Goal: Task Accomplishment & Management: Complete application form

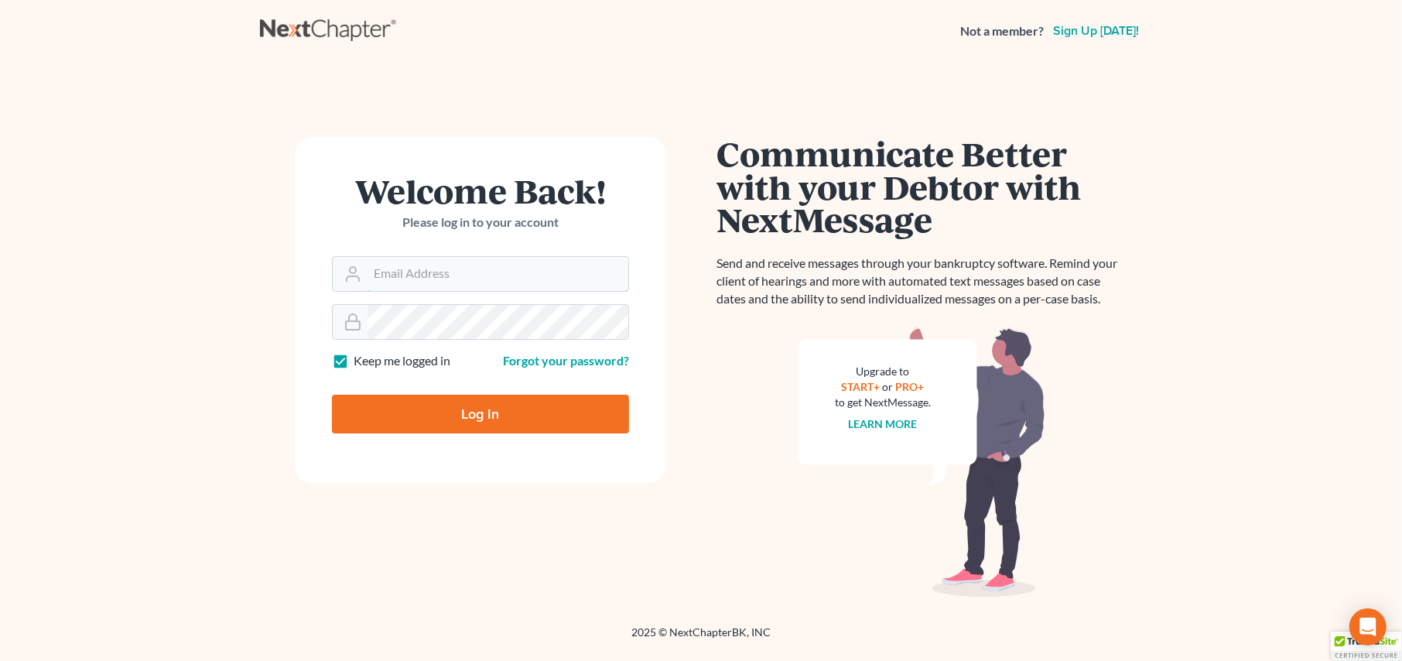
type input "[PERSON_NAME][EMAIL_ADDRESS][DOMAIN_NAME]"
click at [436, 418] on input "Log In" at bounding box center [480, 414] width 297 height 39
type input "Thinking..."
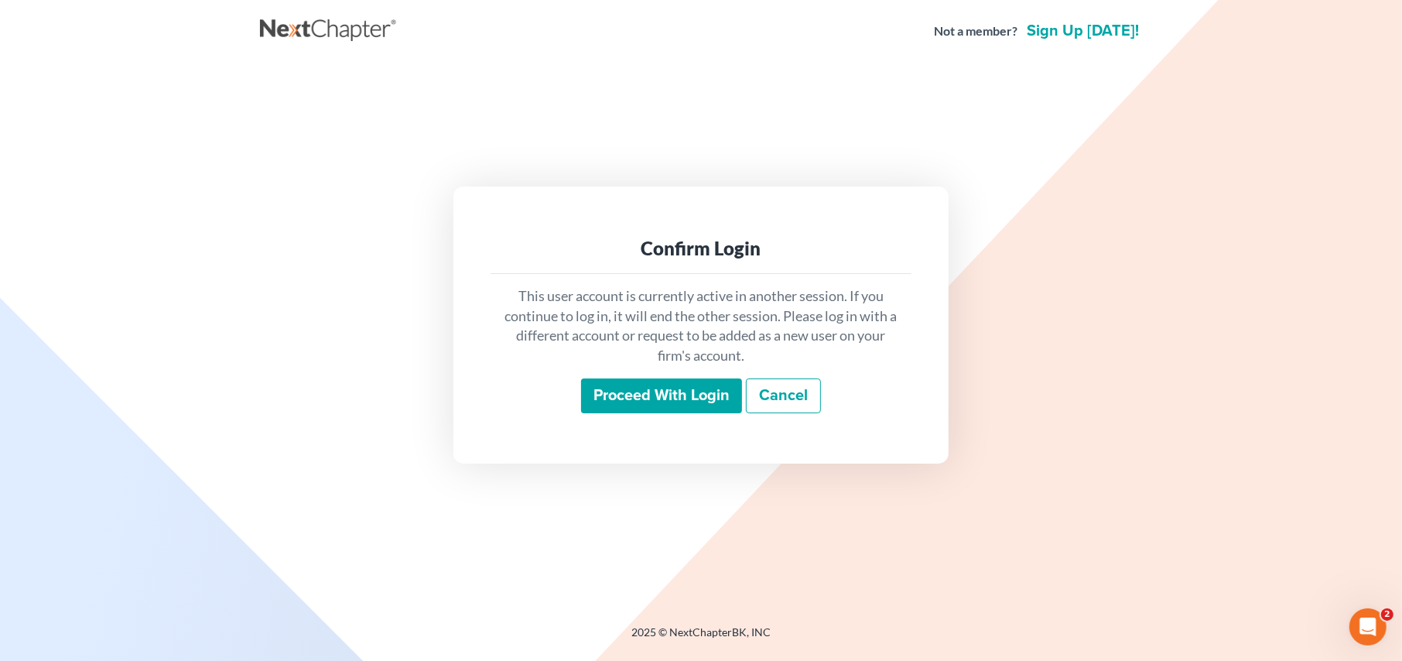
click at [675, 410] on input "Proceed with login" at bounding box center [661, 396] width 161 height 36
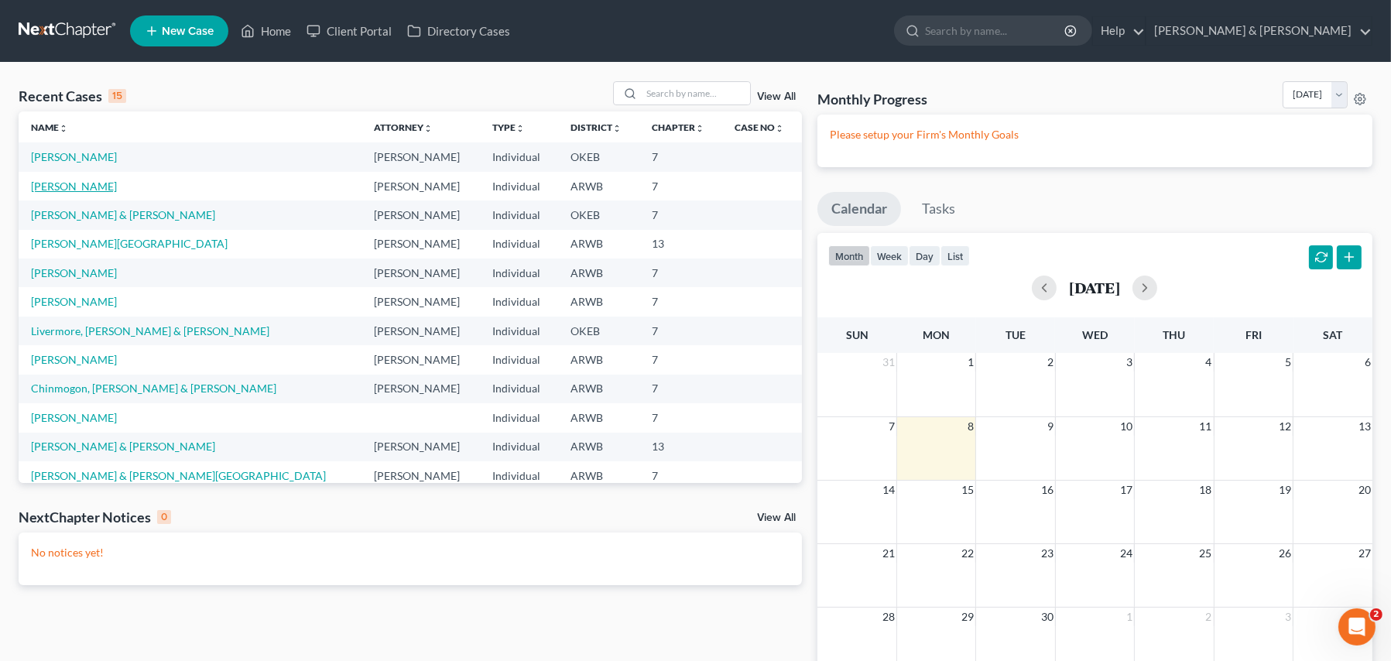
click at [43, 182] on link "Chandler, Gina" at bounding box center [74, 186] width 86 height 13
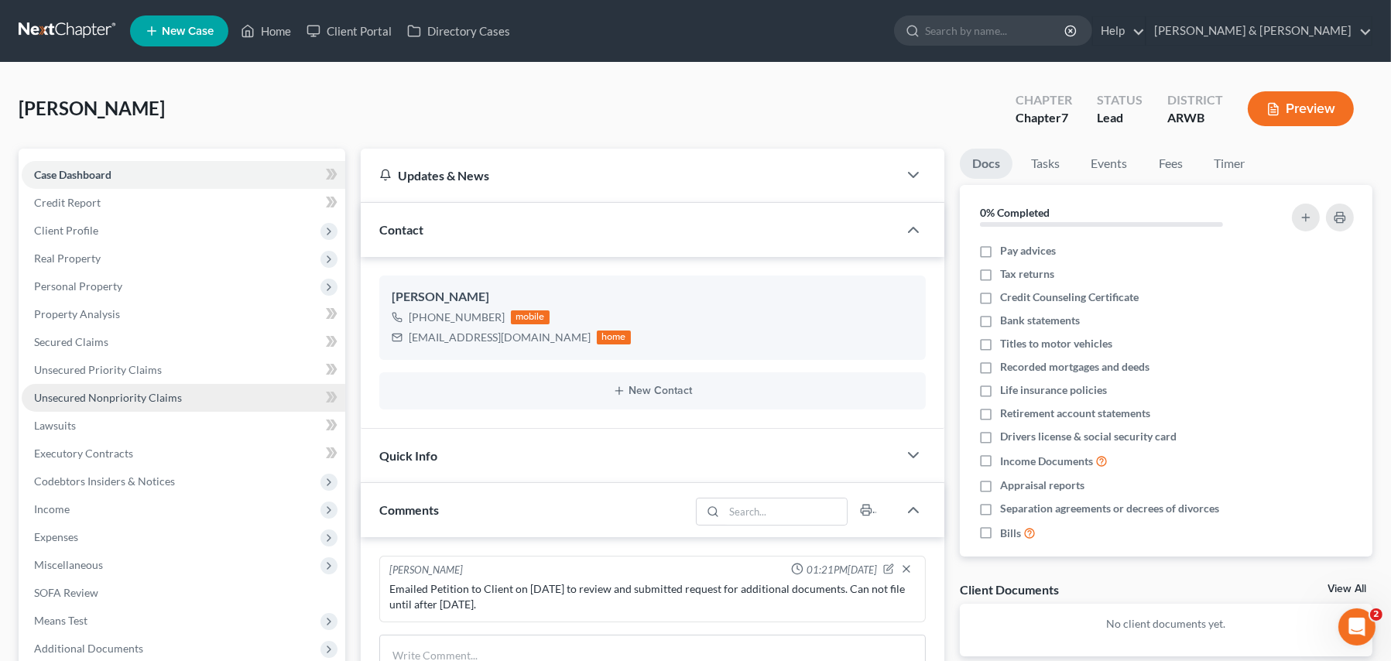
click at [127, 402] on span "Unsecured Nonpriority Claims" at bounding box center [108, 397] width 148 height 13
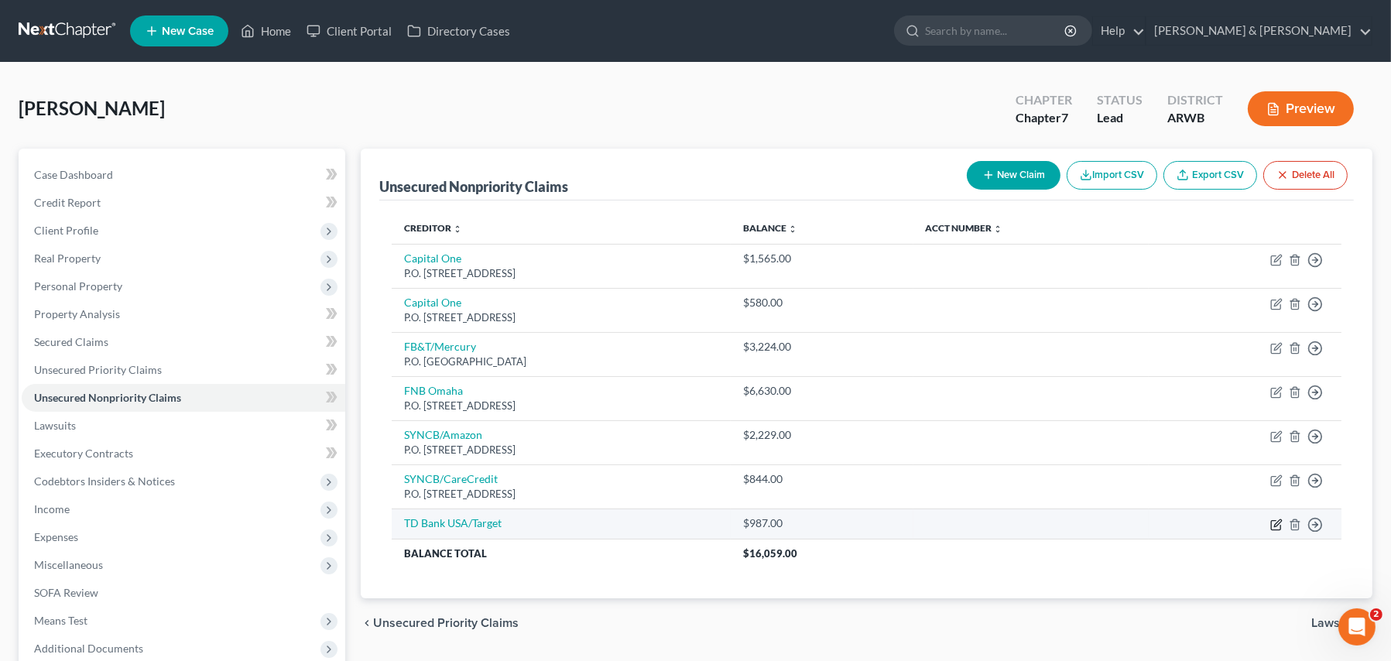
click at [1276, 521] on icon "button" at bounding box center [1276, 525] width 12 height 12
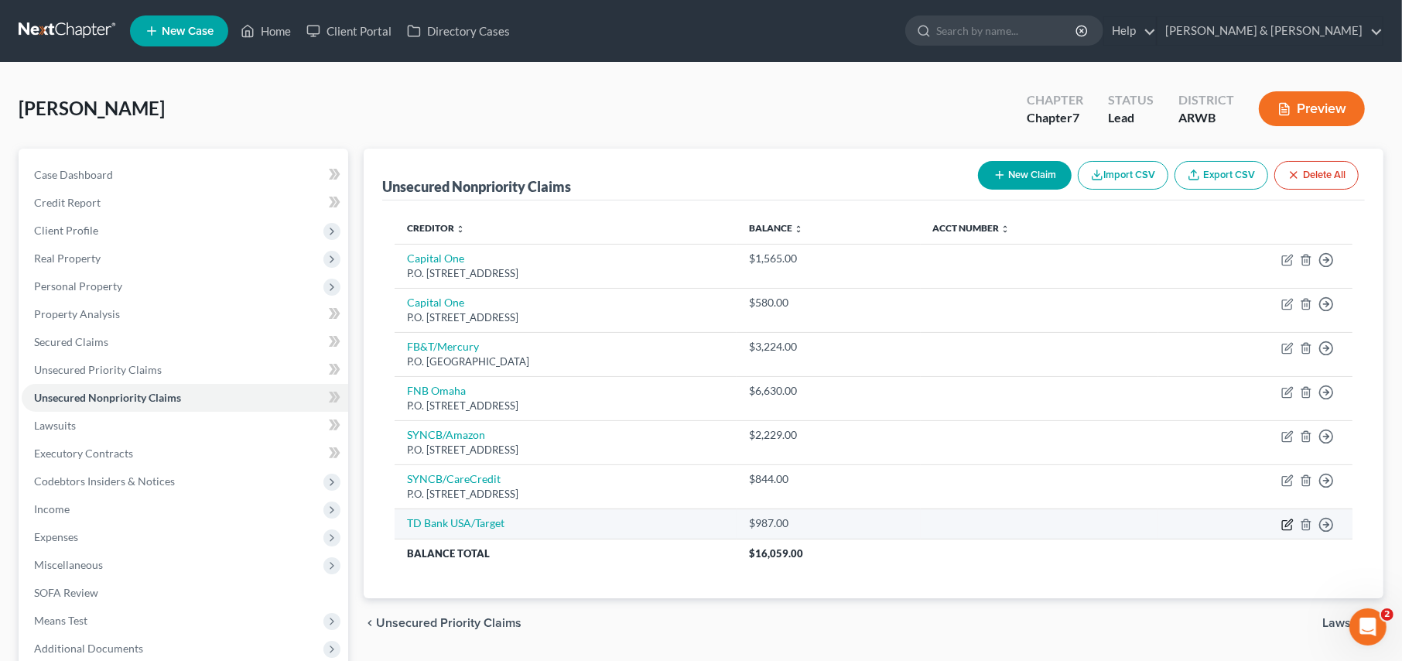
select select "2"
select select "0"
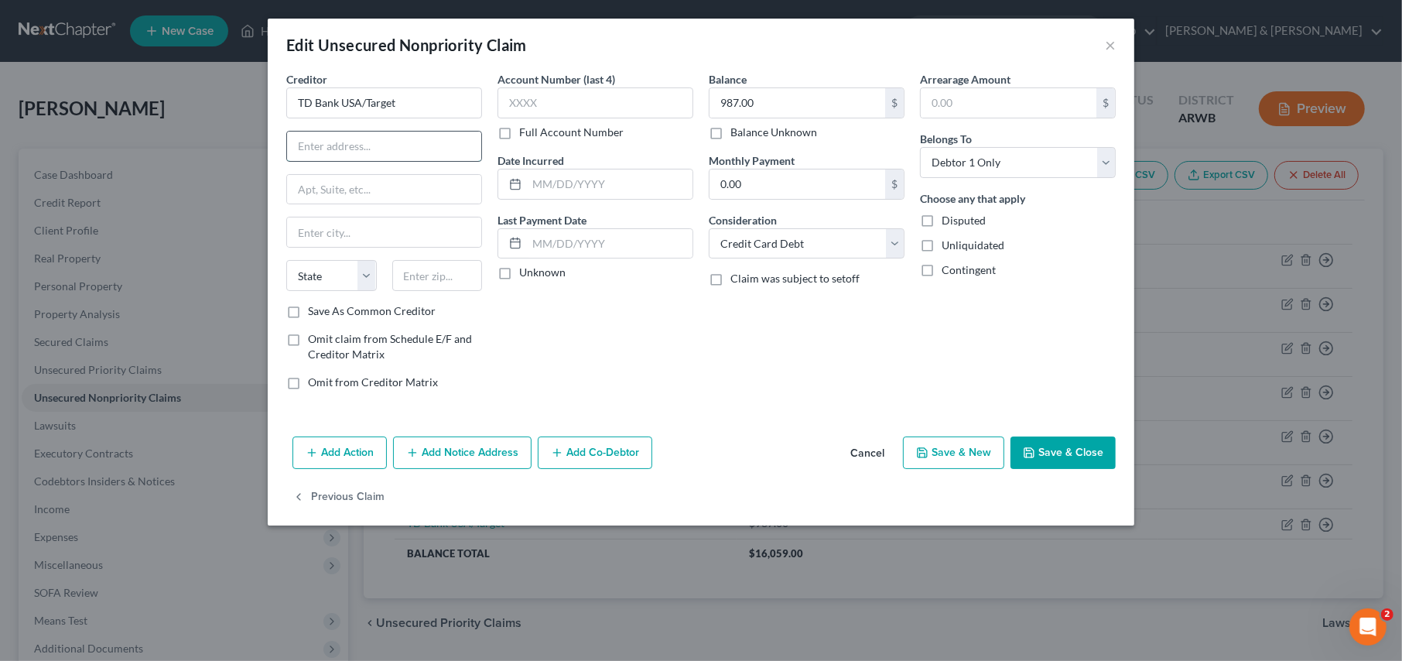
click at [335, 158] on input "text" at bounding box center [384, 146] width 194 height 29
type input "P.O. Box 673"
type input "Minneapolis"
click at [355, 278] on select "State AL AK AR AZ CA CO CT DE DC FL GA GU HI ID IL IN IA KS KY LA ME MD MA MI M…" at bounding box center [331, 275] width 91 height 31
select select "24"
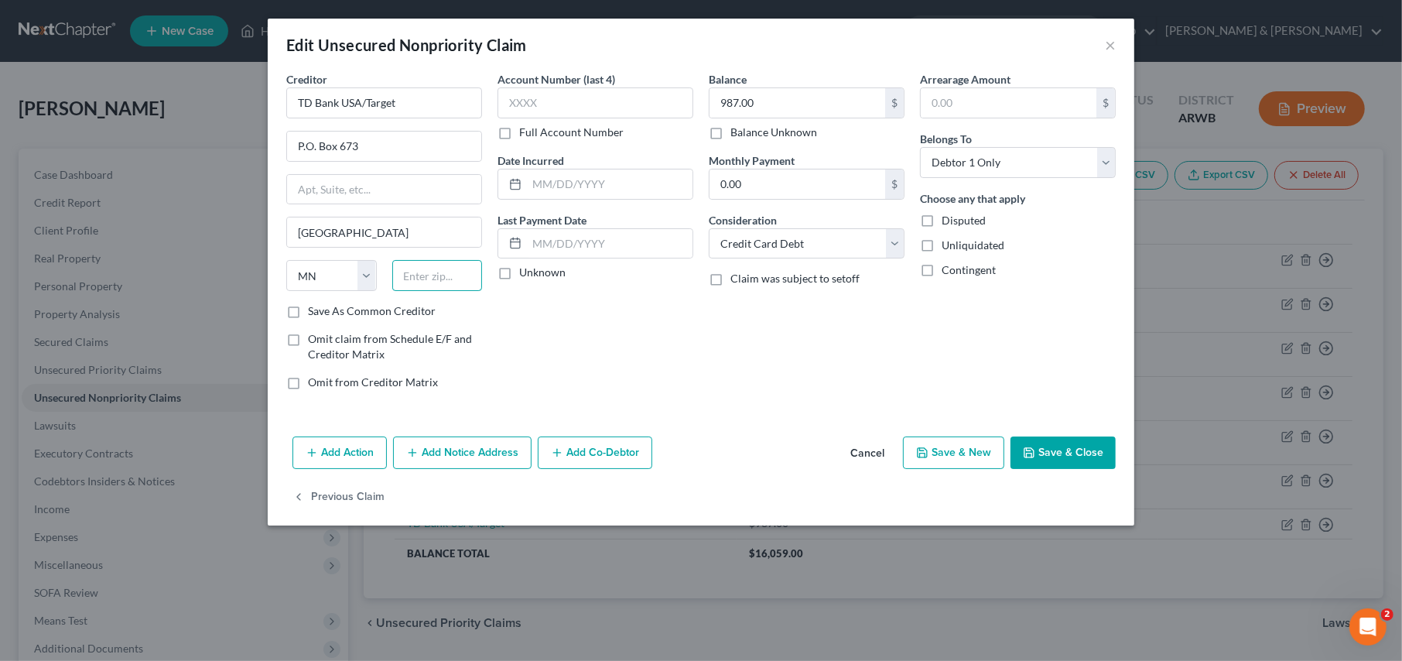
click at [417, 276] on input "text" at bounding box center [437, 275] width 91 height 31
type input "55440"
click at [1067, 448] on button "Save & Close" at bounding box center [1063, 452] width 105 height 33
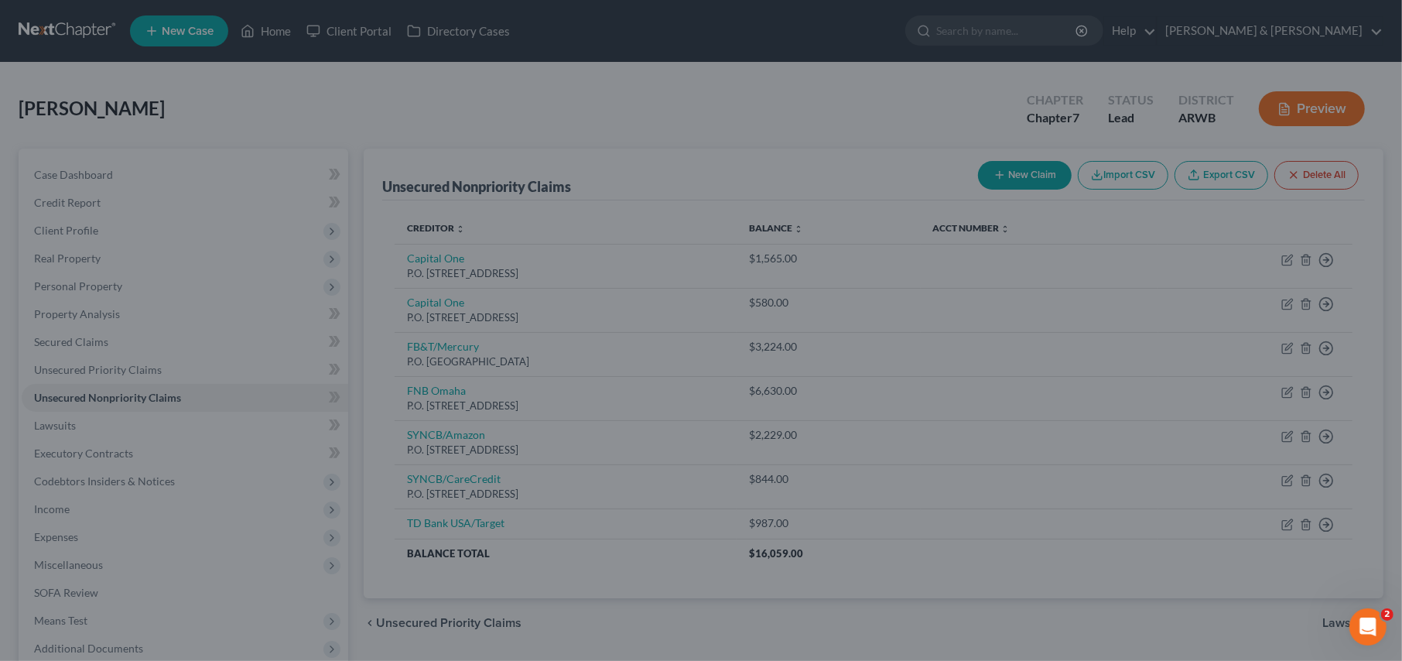
type input "0"
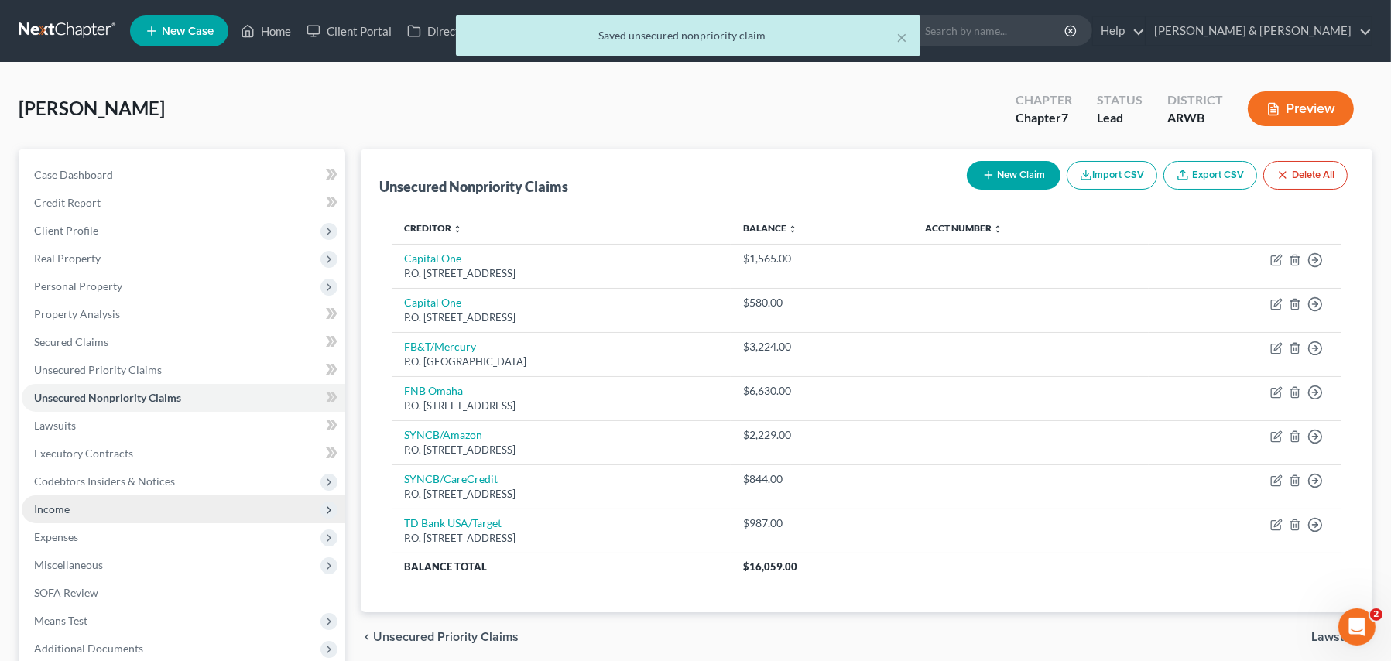
drag, startPoint x: 68, startPoint y: 518, endPoint x: 81, endPoint y: 505, distance: 18.6
click at [67, 518] on span "Income" at bounding box center [183, 509] width 323 height 28
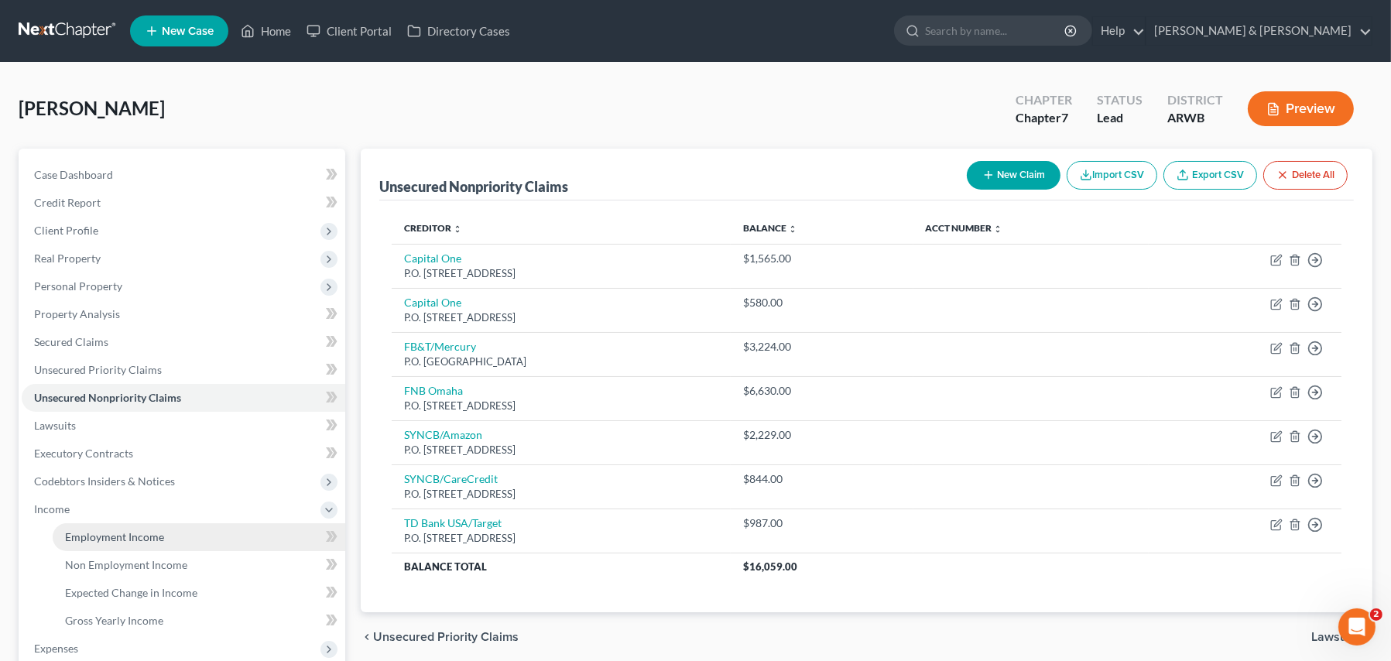
click at [112, 532] on span "Employment Income" at bounding box center [114, 536] width 99 height 13
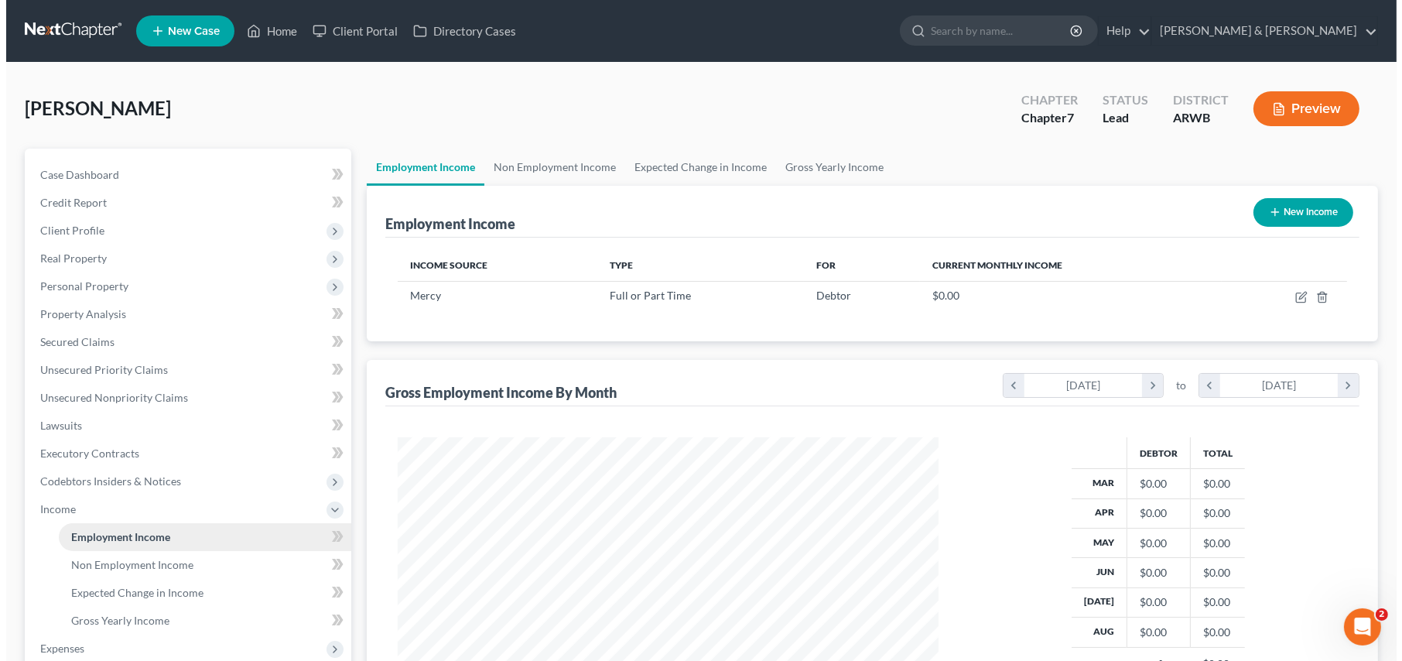
scroll to position [277, 572]
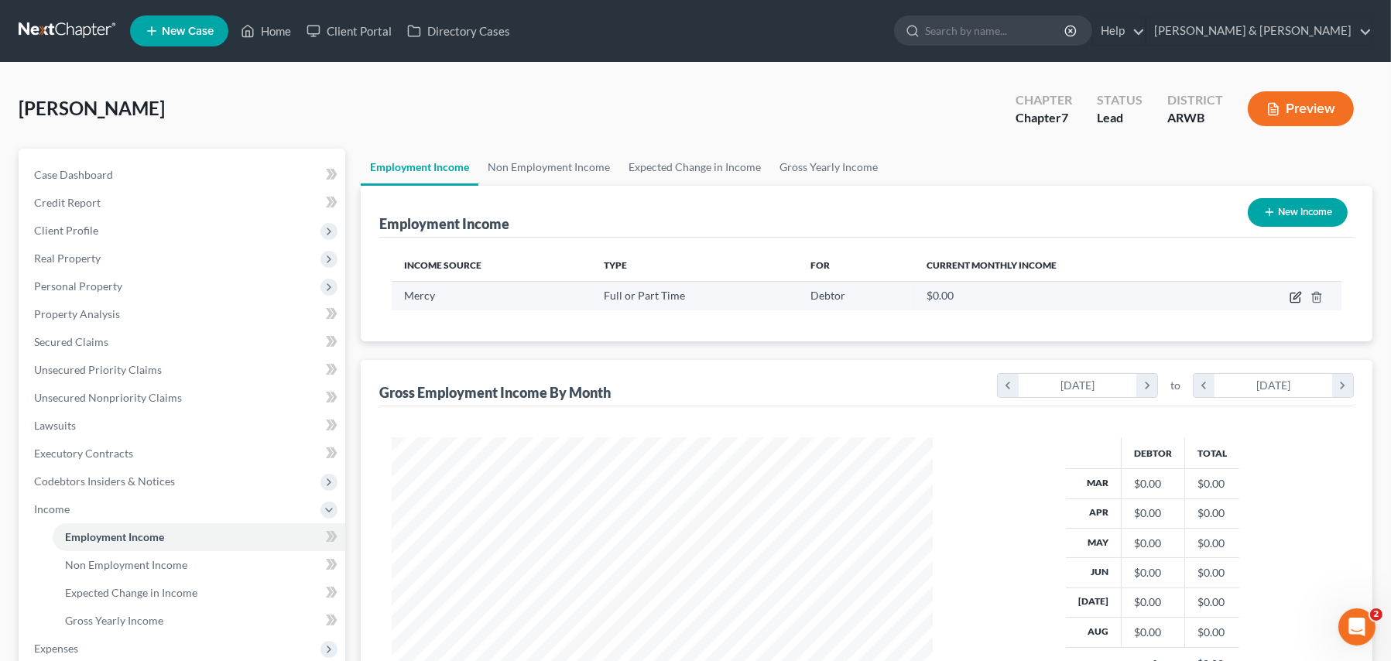
click at [1302, 302] on icon "button" at bounding box center [1295, 297] width 12 height 12
select select "0"
select select "2"
select select "1"
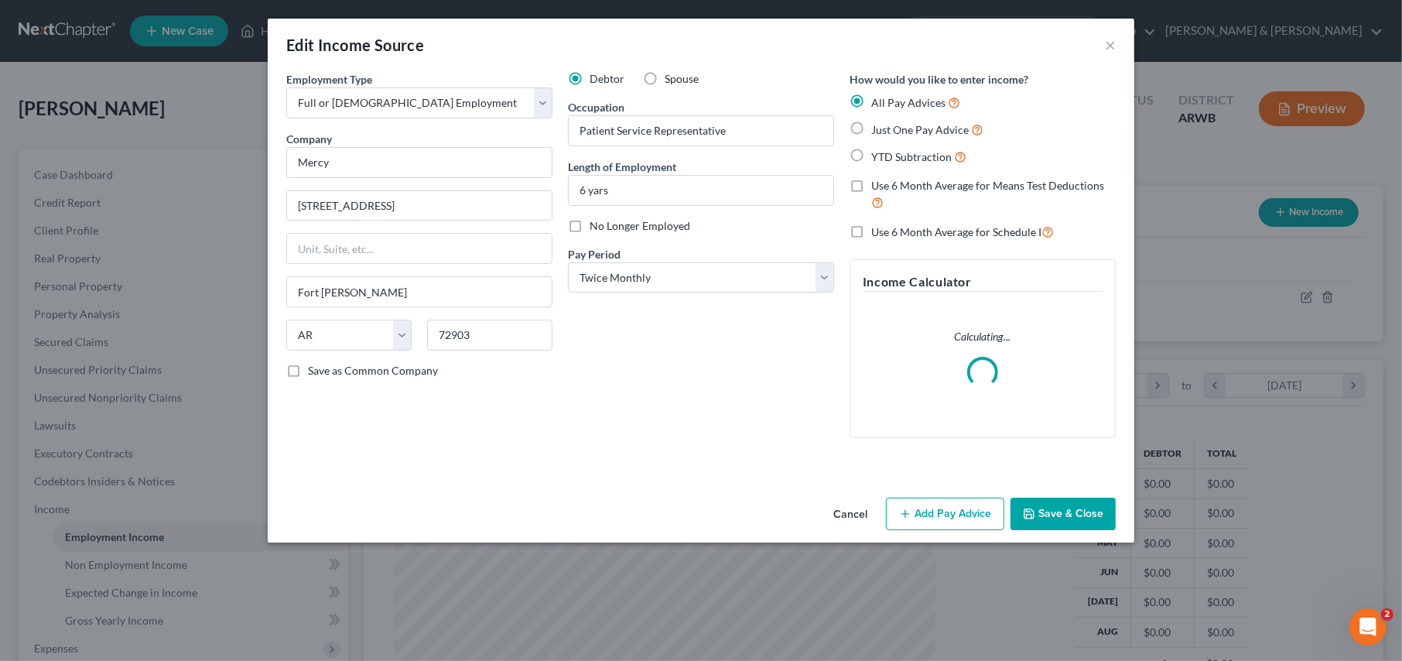
scroll to position [277, 577]
